Goal: Navigation & Orientation: Go to known website

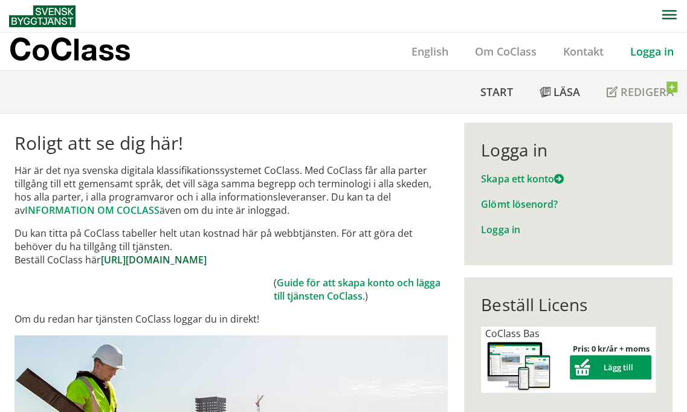
click at [115, 260] on link "[URL][DOMAIN_NAME]" at bounding box center [154, 259] width 106 height 13
click at [176, 260] on link "[URL][DOMAIN_NAME]" at bounding box center [154, 259] width 106 height 13
click at [207, 261] on link "[URL][DOMAIN_NAME]" at bounding box center [154, 259] width 106 height 13
